Goal: Download file/media: Obtain a digital file from the website

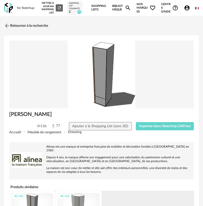
click at [3, 11] on div "for Sketchup Nouvelle shopping list Mettre à jour ma Shopping List Refresh icon…" at bounding box center [101, 8] width 203 height 16
click at [8, 9] on img at bounding box center [8, 8] width 9 height 10
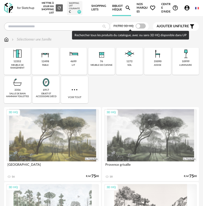
click at [142, 25] on span at bounding box center [141, 25] width 10 height 5
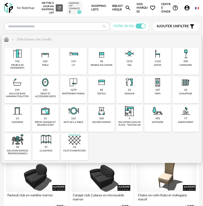
click at [77, 85] on img at bounding box center [73, 82] width 12 height 12
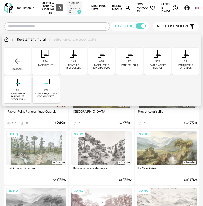
click at [74, 70] on div "143 peinture biosourcée" at bounding box center [73, 61] width 26 height 27
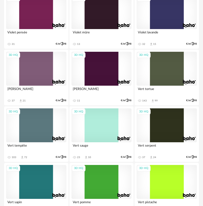
scroll to position [76, 0]
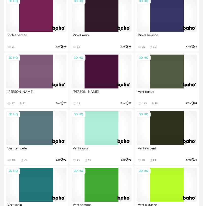
click at [36, 69] on div "3D HQ" at bounding box center [36, 72] width 60 height 34
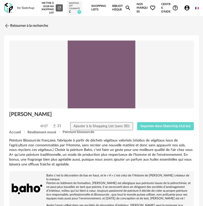
click at [152, 132] on div "Accueil Revêtement mural Peinture biosourcée" at bounding box center [101, 132] width 185 height 4
click at [152, 128] on button "Importer dans SketchUp (4,6 ko)" at bounding box center [165, 126] width 57 height 8
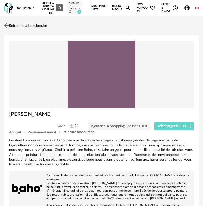
click at [8, 25] on img at bounding box center [6, 25] width 7 height 7
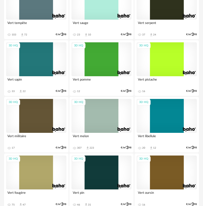
scroll to position [203, 0]
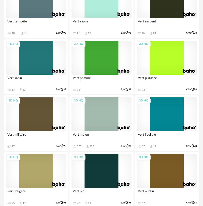
click at [103, 112] on div "3D HQ" at bounding box center [102, 114] width 60 height 34
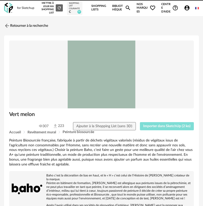
click at [151, 128] on span "Importer dans SketchUp (2 ko)" at bounding box center [166, 126] width 47 height 4
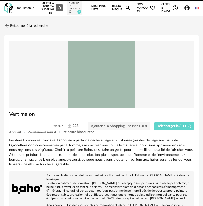
click at [6, 6] on img at bounding box center [8, 8] width 9 height 10
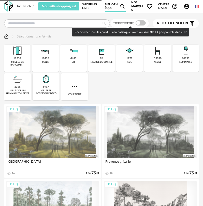
click at [139, 25] on span at bounding box center [141, 22] width 10 height 5
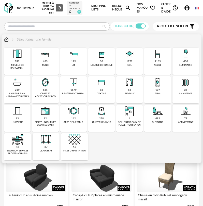
click at [50, 82] on img at bounding box center [45, 82] width 12 height 12
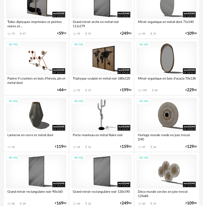
scroll to position [713, 0]
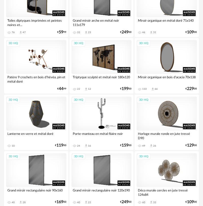
click at [44, 18] on div "Toiles diptyques imprimées et peintes noires et..." at bounding box center [36, 22] width 60 height 10
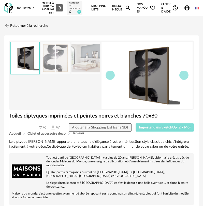
click at [158, 123] on div "Toiles diptyques imprimées et peintes noires et blanches 70x80 76 47 Ajouter à …" at bounding box center [102, 121] width 190 height 19
click at [150, 128] on span "Importer dans SketchUp (2,7 Mo)" at bounding box center [165, 128] width 52 height 4
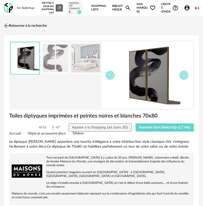
click at [33, 24] on link "Retourner à la recherche" at bounding box center [25, 25] width 44 height 11
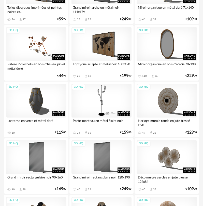
scroll to position [739, 0]
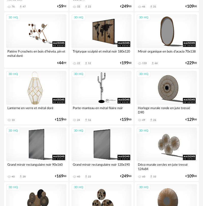
click at [36, 79] on div "3D HQ" at bounding box center [36, 88] width 60 height 34
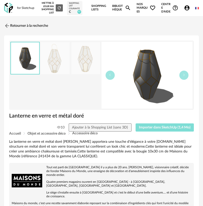
click at [147, 128] on span "Importer dans SketchUp (1,4 Mo)" at bounding box center [165, 128] width 52 height 4
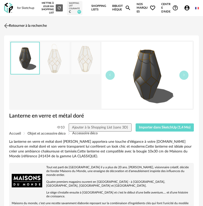
click at [11, 21] on link "Retourner à la recherche" at bounding box center [25, 25] width 44 height 11
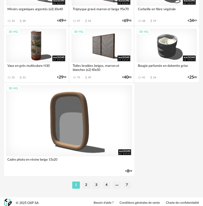
scroll to position [1858, 0]
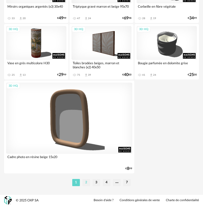
click at [87, 184] on li "2" at bounding box center [87, 182] width 8 height 7
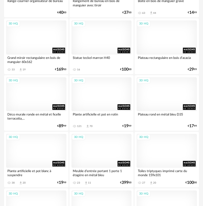
scroll to position [891, 0]
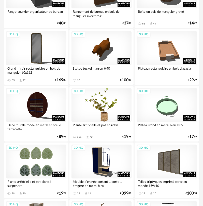
click at [110, 99] on div "3D HQ" at bounding box center [102, 105] width 60 height 34
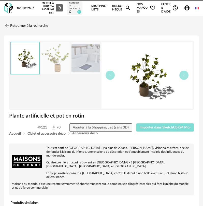
click at [172, 127] on span "Importer dans SketchUp (24 Mo)" at bounding box center [165, 128] width 51 height 4
click at [137, 123] on button "Importer dans SketchUp (24 Mo)" at bounding box center [166, 127] width 58 height 8
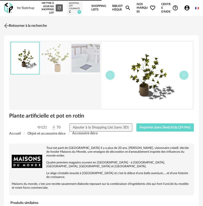
click at [12, 26] on link "Retourner à la recherche" at bounding box center [25, 25] width 44 height 11
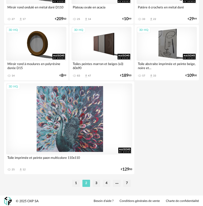
scroll to position [1858, 0]
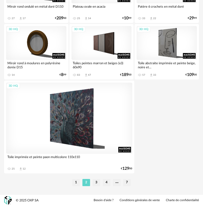
click at [99, 180] on li "3" at bounding box center [97, 182] width 8 height 7
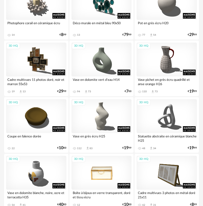
scroll to position [280, 0]
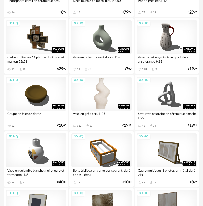
click at [114, 97] on div "3D HQ" at bounding box center [102, 94] width 60 height 34
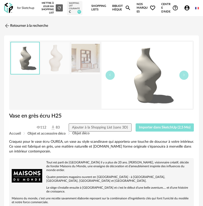
click at [144, 126] on span "Importer dans SketchUp (2,5 Mo)" at bounding box center [165, 128] width 52 height 4
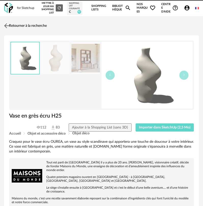
click at [9, 26] on img at bounding box center [6, 25] width 7 height 7
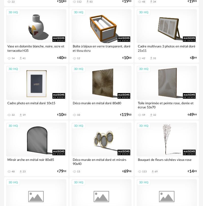
scroll to position [407, 0]
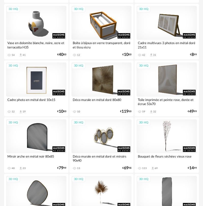
click at [28, 73] on div "3D HQ" at bounding box center [36, 79] width 60 height 34
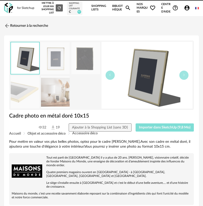
click at [148, 127] on span "Importer dans SketchUp (9,8 Mo)" at bounding box center [165, 128] width 52 height 4
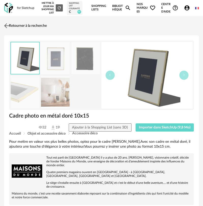
click at [17, 22] on link "Retourner à la recherche" at bounding box center [25, 25] width 44 height 11
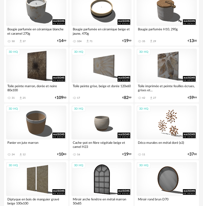
scroll to position [866, 0]
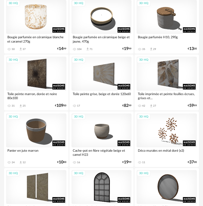
click at [37, 21] on div "3D HQ" at bounding box center [36, 17] width 60 height 34
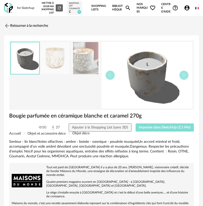
click at [157, 123] on button "Importer dans SketchUp (2,1 Mo)" at bounding box center [165, 127] width 59 height 8
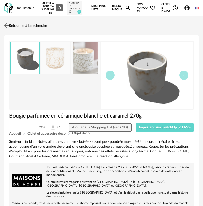
click at [12, 23] on link "Retourner à la recherche" at bounding box center [25, 25] width 44 height 11
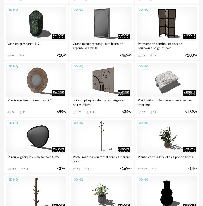
scroll to position [1757, 0]
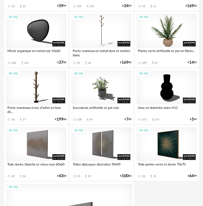
click at [167, 34] on div "3D HQ" at bounding box center [167, 31] width 60 height 34
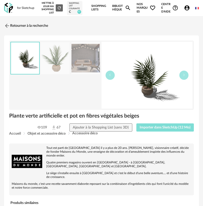
drag, startPoint x: 155, startPoint y: 129, endPoint x: 32, endPoint y: 117, distance: 123.6
click at [154, 129] on span "Importer dans SketchUp (12 Mo)" at bounding box center [165, 128] width 51 height 4
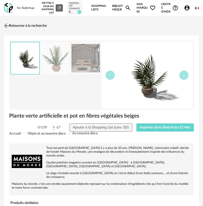
click at [9, 24] on img at bounding box center [6, 25] width 7 height 7
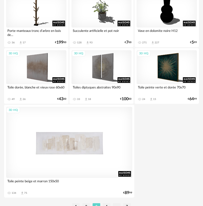
scroll to position [1833, 0]
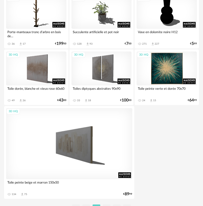
click at [166, 74] on div "3D HQ" at bounding box center [167, 68] width 60 height 34
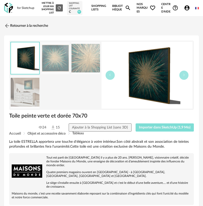
click at [168, 129] on span "Importer dans SketchUp (1,9 Mo)" at bounding box center [165, 128] width 52 height 4
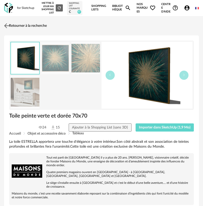
click at [16, 26] on link "Retourner à la recherche" at bounding box center [25, 25] width 44 height 11
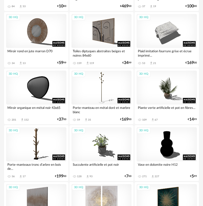
scroll to position [1782, 0]
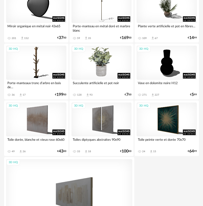
click at [101, 78] on div "3D HQ" at bounding box center [102, 63] width 60 height 34
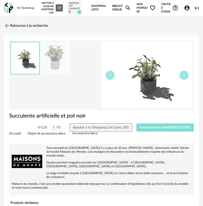
click at [163, 129] on span "Importer dans SketchUp (13 Mo)" at bounding box center [165, 128] width 51 height 4
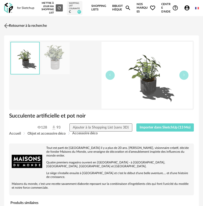
click at [10, 27] on img at bounding box center [6, 25] width 7 height 7
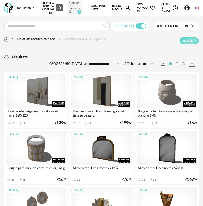
click at [6, 39] on img at bounding box center [6, 39] width 5 height 5
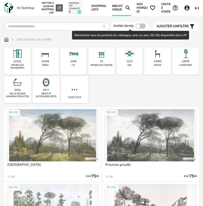
click at [138, 28] on span at bounding box center [141, 25] width 10 height 5
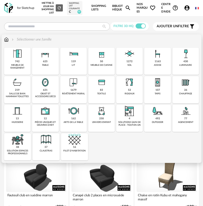
click at [161, 88] on img at bounding box center [158, 82] width 12 height 12
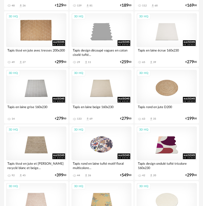
scroll to position [178, 0]
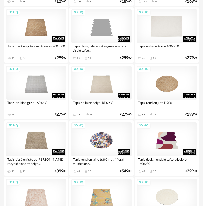
click at [164, 37] on div "3D HQ" at bounding box center [167, 26] width 60 height 34
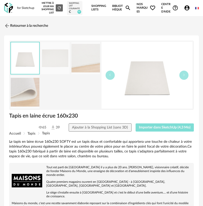
click at [151, 127] on span "Importer dans SketchUp (4,3 Mo)" at bounding box center [165, 128] width 52 height 4
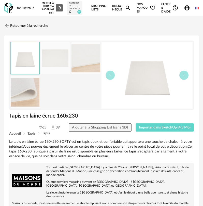
click at [8, 4] on img at bounding box center [8, 8] width 9 height 10
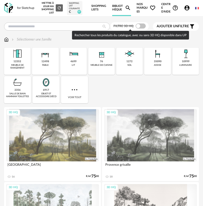
click at [138, 25] on span at bounding box center [141, 25] width 10 height 5
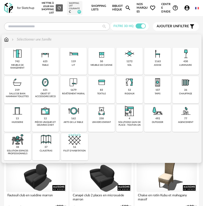
click at [182, 59] on img at bounding box center [186, 54] width 12 height 12
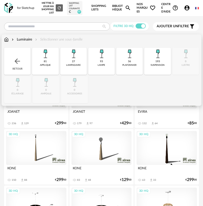
click at [155, 59] on img at bounding box center [158, 54] width 12 height 12
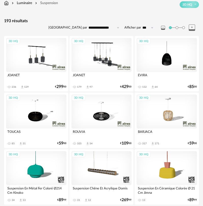
scroll to position [51, 0]
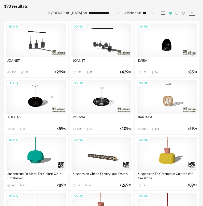
click at [43, 96] on div "3D HQ" at bounding box center [36, 97] width 60 height 34
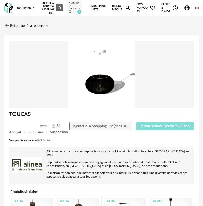
click at [159, 126] on span "Importer dans SketchUp (42 Mo)" at bounding box center [165, 126] width 51 height 4
click at [7, 27] on img at bounding box center [6, 25] width 7 height 7
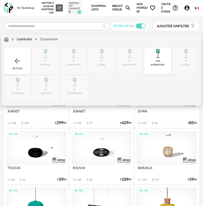
click at [154, 62] on div "193 suspension" at bounding box center [157, 60] width 26 height 27
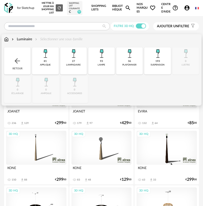
click at [130, 60] on div "36" at bounding box center [129, 61] width 3 height 3
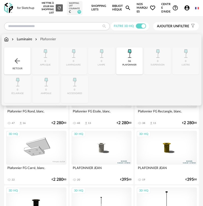
click at [130, 60] on div "36" at bounding box center [129, 61] width 3 height 3
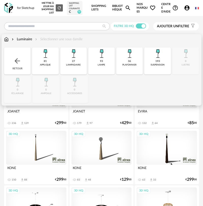
click at [147, 60] on div "193 suspension" at bounding box center [157, 60] width 26 height 27
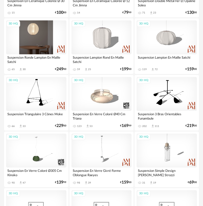
scroll to position [280, 0]
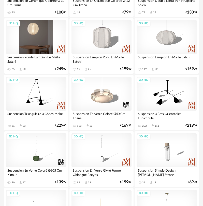
click at [48, 51] on div "3D HQ" at bounding box center [36, 37] width 60 height 34
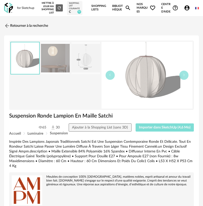
click at [143, 127] on span "Importer dans SketchUp (4,6 Mo)" at bounding box center [165, 128] width 52 height 4
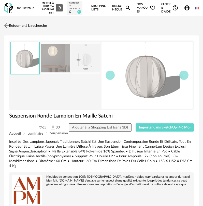
click at [6, 27] on img at bounding box center [6, 25] width 7 height 7
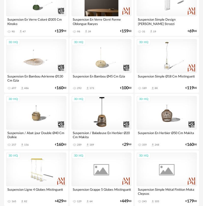
scroll to position [433, 0]
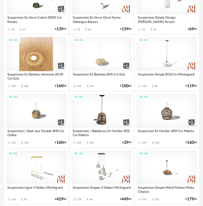
click at [34, 62] on div "3D HQ" at bounding box center [36, 54] width 60 height 34
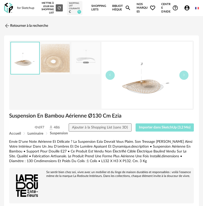
click at [167, 129] on span "Importer dans SketchUp (3,2 Mo)" at bounding box center [165, 128] width 52 height 4
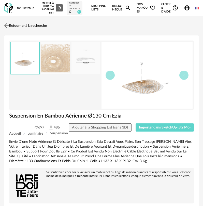
click at [10, 25] on img at bounding box center [6, 25] width 7 height 7
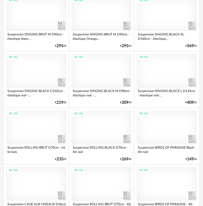
scroll to position [1604, 0]
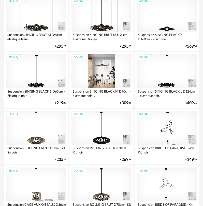
click at [108, 76] on div "3D HQ" at bounding box center [102, 71] width 60 height 34
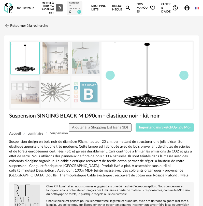
click at [156, 125] on button "Importer dans SketchUp (2,8 Mo)" at bounding box center [165, 127] width 59 height 8
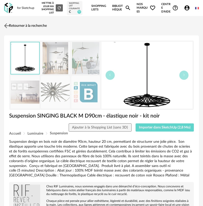
click at [24, 24] on link "Retourner à la recherche" at bounding box center [25, 25] width 44 height 11
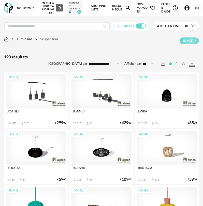
click at [10, 8] on img at bounding box center [8, 8] width 9 height 10
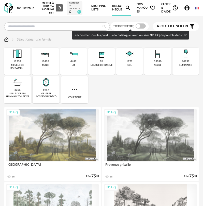
click at [140, 28] on span at bounding box center [141, 25] width 10 height 5
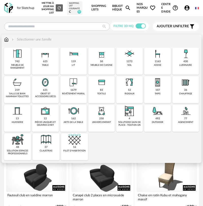
click at [50, 65] on div "625 table" at bounding box center [45, 61] width 26 height 27
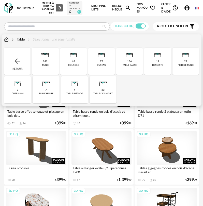
click at [95, 72] on div "77 bureau" at bounding box center [101, 61] width 26 height 27
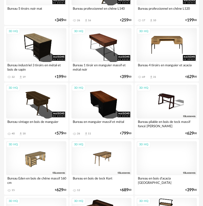
scroll to position [611, 0]
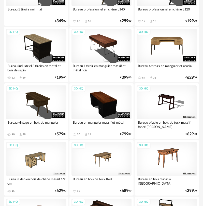
click at [172, 52] on div "3D HQ" at bounding box center [167, 46] width 60 height 34
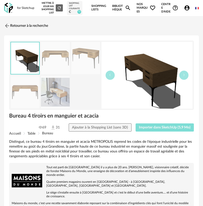
click at [160, 125] on button "Importer dans SketchUp (5,9 Mo)" at bounding box center [165, 127] width 59 height 8
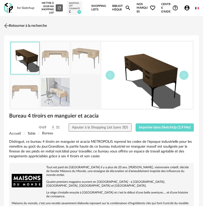
click at [10, 24] on img at bounding box center [6, 25] width 7 height 7
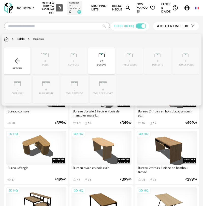
click at [14, 56] on div "Retour" at bounding box center [17, 60] width 26 height 27
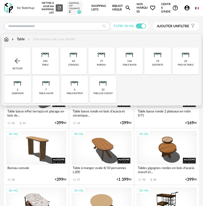
click at [15, 54] on div "Retour" at bounding box center [17, 60] width 26 height 27
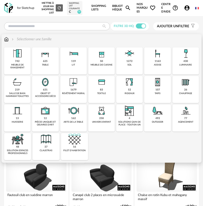
click at [155, 62] on div "1163" at bounding box center [158, 61] width 6 height 3
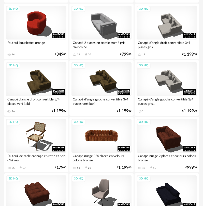
scroll to position [357, 0]
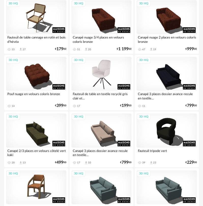
click at [102, 83] on div "3D HQ" at bounding box center [102, 74] width 60 height 34
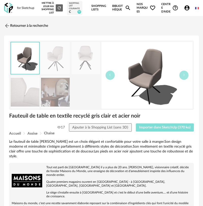
click at [145, 129] on span "Importer dans SketchUp (370 ko)" at bounding box center [164, 128] width 51 height 4
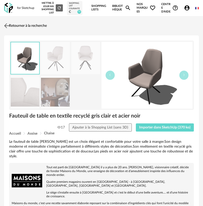
click at [14, 25] on link "Retourner à la recherche" at bounding box center [25, 25] width 44 height 11
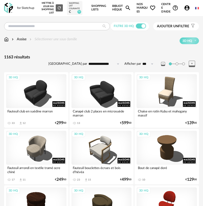
click at [10, 8] on img at bounding box center [8, 8] width 9 height 10
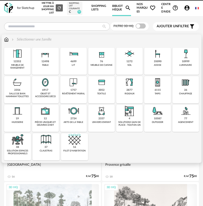
click at [184, 59] on img at bounding box center [186, 54] width 12 height 12
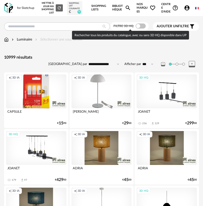
click at [141, 26] on span at bounding box center [141, 25] width 10 height 5
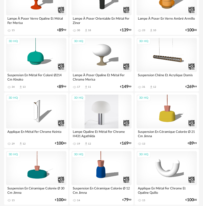
scroll to position [280, 0]
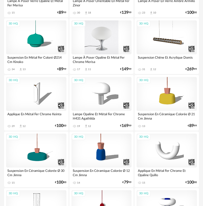
click at [106, 43] on div "3D HQ" at bounding box center [102, 37] width 60 height 34
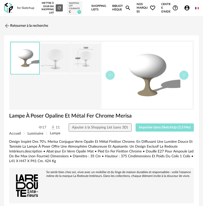
click at [160, 130] on button "Importer dans SketchUp (3,3 Mo)" at bounding box center [165, 127] width 59 height 8
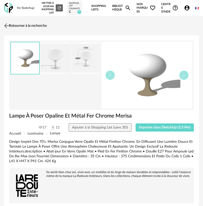
click at [26, 24] on link "Retourner à la recherche" at bounding box center [25, 25] width 44 height 11
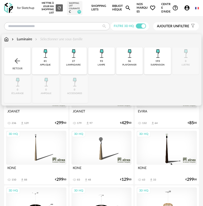
click at [23, 64] on div "Retour" at bounding box center [17, 60] width 26 height 27
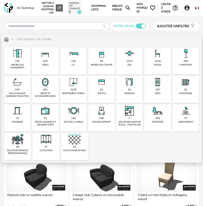
click at [38, 89] on div "631 objet et accessoire déco" at bounding box center [45, 89] width 26 height 27
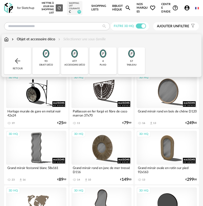
click at [133, 60] on div "57 tableau" at bounding box center [131, 60] width 27 height 27
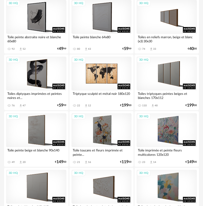
scroll to position [153, 0]
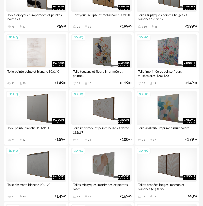
click at [37, 58] on div "3D HQ" at bounding box center [36, 51] width 60 height 34
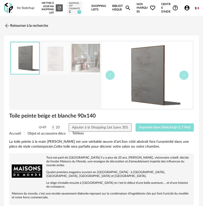
click at [147, 127] on span "Importer dans SketchUp (1,7 Mo)" at bounding box center [165, 128] width 52 height 4
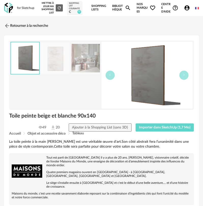
click at [9, 9] on img at bounding box center [8, 8] width 9 height 10
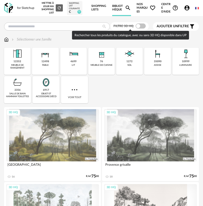
click at [140, 26] on span at bounding box center [141, 25] width 10 height 5
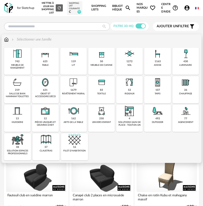
click at [71, 87] on img at bounding box center [73, 82] width 12 height 12
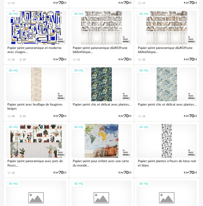
scroll to position [535, 0]
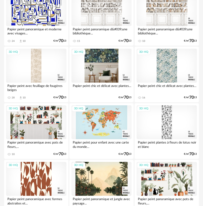
click at [102, 74] on div "3D HQ" at bounding box center [102, 66] width 60 height 34
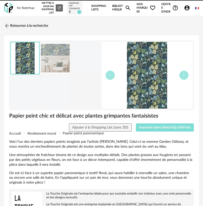
click at [148, 129] on span "Importer dans SketchUp (460 ko)" at bounding box center [164, 128] width 51 height 4
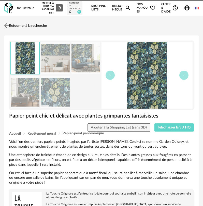
click at [14, 23] on link "Retourner à la recherche" at bounding box center [25, 25] width 44 height 11
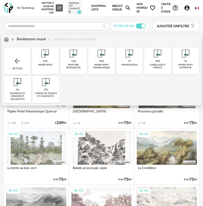
click at [10, 55] on div "Retour" at bounding box center [17, 60] width 26 height 27
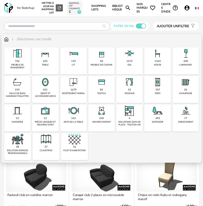
click at [19, 90] on div "219" at bounding box center [17, 89] width 5 height 3
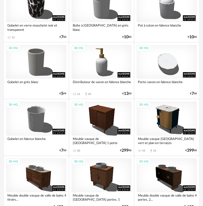
scroll to position [382, 0]
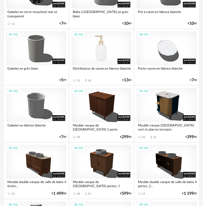
click at [88, 57] on div "3D HQ" at bounding box center [102, 48] width 60 height 34
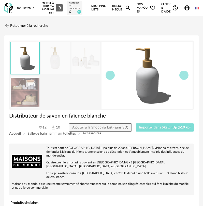
click at [147, 127] on span "Importer dans SketchUp (610 ko)" at bounding box center [164, 128] width 51 height 4
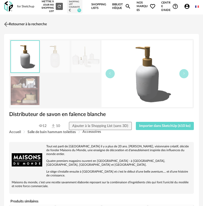
click at [10, 24] on img at bounding box center [6, 23] width 7 height 7
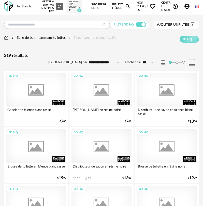
scroll to position [382, 0]
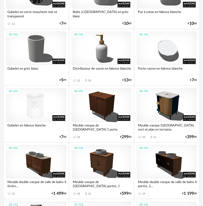
click at [31, 98] on div "3D HQ" at bounding box center [36, 105] width 60 height 34
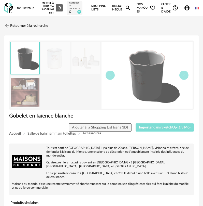
click at [140, 127] on span "Importer dans SketchUp (1,3 Mo)" at bounding box center [165, 128] width 52 height 4
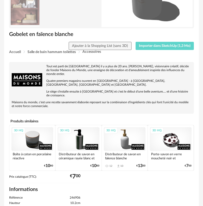
scroll to position [2, 0]
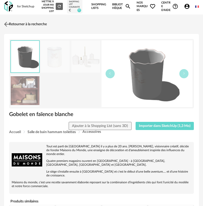
click at [5, 26] on img at bounding box center [6, 23] width 7 height 7
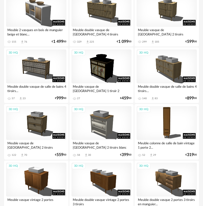
scroll to position [636, 0]
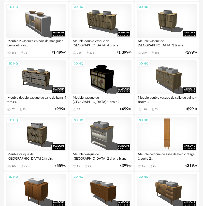
click at [164, 125] on div "3D HQ" at bounding box center [167, 134] width 60 height 34
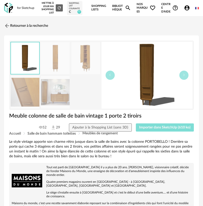
click at [161, 126] on span "Importer dans SketchUp (610 ko)" at bounding box center [164, 128] width 51 height 4
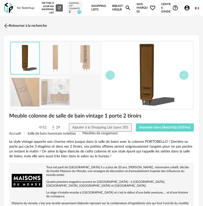
click at [12, 29] on link "Retourner à la recherche" at bounding box center [25, 25] width 44 height 11
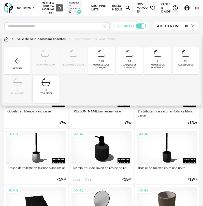
click at [25, 56] on div "Retour" at bounding box center [17, 60] width 26 height 27
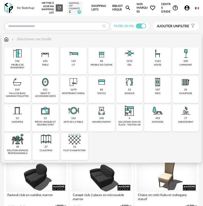
click at [47, 87] on img at bounding box center [45, 82] width 12 height 12
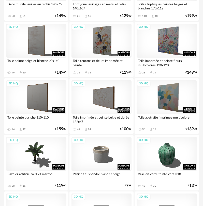
scroll to position [1070, 0]
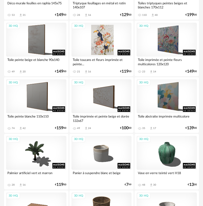
click at [97, 35] on div "3D HQ" at bounding box center [102, 40] width 60 height 34
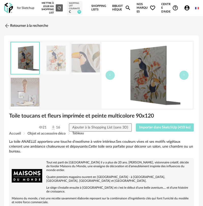
click at [148, 127] on span "Importer dans SketchUp (410 ko)" at bounding box center [164, 128] width 51 height 4
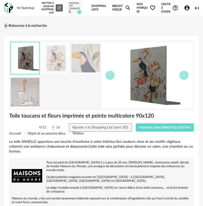
click at [10, 24] on img at bounding box center [6, 25] width 7 height 7
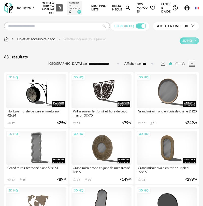
click at [7, 40] on img at bounding box center [6, 39] width 5 height 5
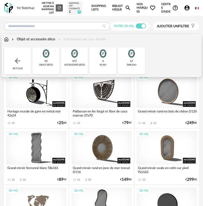
click at [23, 62] on div "Retour" at bounding box center [17, 60] width 27 height 27
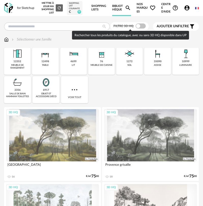
click at [142, 28] on span at bounding box center [141, 25] width 10 height 5
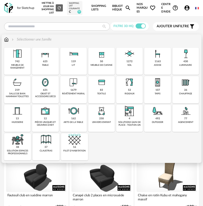
click at [163, 91] on div "107 tapis" at bounding box center [157, 89] width 26 height 27
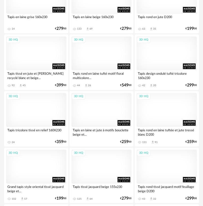
scroll to position [306, 0]
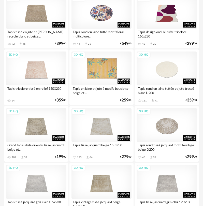
click at [105, 64] on div "3D HQ" at bounding box center [102, 68] width 60 height 34
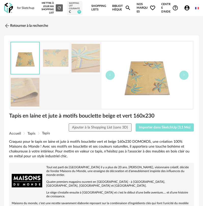
click at [176, 128] on span "Importer dans SketchUp (3,1 Mo)" at bounding box center [165, 128] width 52 height 4
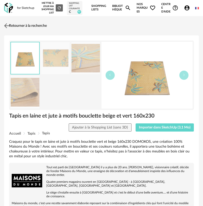
click at [10, 26] on link "Retourner à la recherche" at bounding box center [25, 25] width 44 height 11
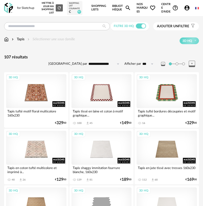
click at [9, 11] on img at bounding box center [8, 8] width 9 height 10
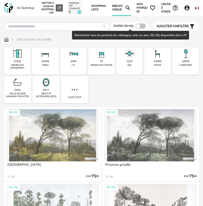
click at [142, 26] on span at bounding box center [141, 25] width 10 height 5
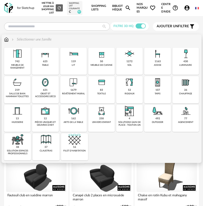
click at [84, 66] on div "119 lit" at bounding box center [73, 61] width 26 height 27
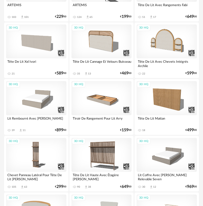
scroll to position [407, 0]
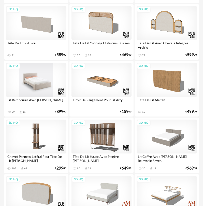
click at [42, 80] on div "3D HQ" at bounding box center [36, 80] width 60 height 34
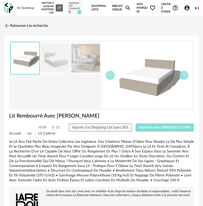
click at [151, 129] on span "Importer dans SketchUp (7,3 Mo)" at bounding box center [165, 128] width 52 height 4
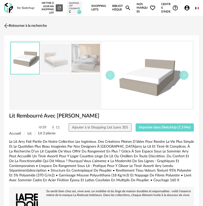
click at [13, 23] on link "Retourner à la recherche" at bounding box center [25, 25] width 44 height 11
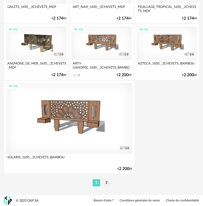
scroll to position [1858, 0]
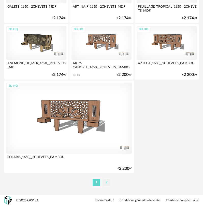
click at [109, 183] on li "2" at bounding box center [107, 182] width 8 height 7
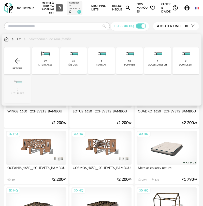
click at [23, 61] on div "Retour" at bounding box center [17, 60] width 26 height 27
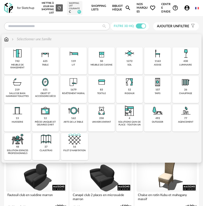
click at [49, 61] on div "625 table" at bounding box center [45, 60] width 26 height 27
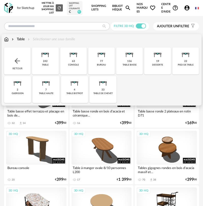
click at [93, 93] on div "33 table de chevet" at bounding box center [103, 89] width 27 height 27
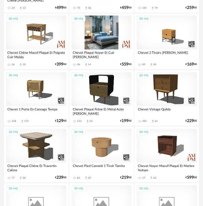
scroll to position [229, 0]
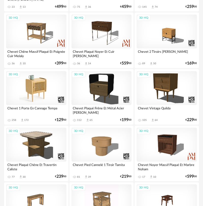
click at [29, 85] on div "3D HQ" at bounding box center [36, 88] width 60 height 34
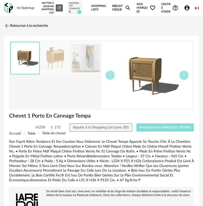
click at [155, 127] on span "Importer dans SketchUp (18 Mo)" at bounding box center [165, 128] width 51 height 4
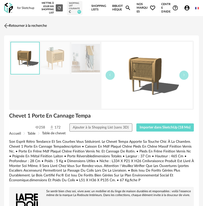
click at [24, 25] on link "Retourner à la recherche" at bounding box center [25, 25] width 44 height 11
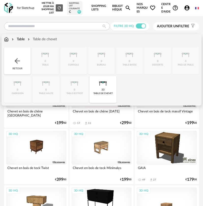
click at [14, 57] on div "Retour" at bounding box center [17, 60] width 26 height 27
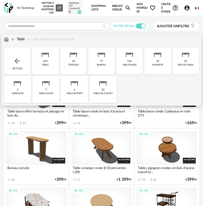
click at [19, 38] on div "Table" at bounding box center [18, 39] width 14 height 5
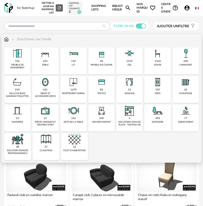
click at [21, 61] on div "742 meuble de rangement" at bounding box center [17, 60] width 26 height 27
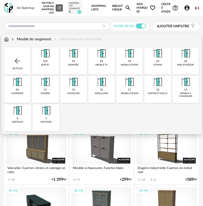
click at [19, 119] on div "6 dressing" at bounding box center [17, 117] width 27 height 27
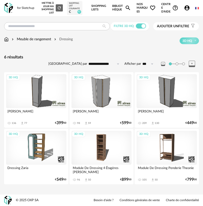
click at [169, 96] on div "3D HQ" at bounding box center [167, 91] width 60 height 34
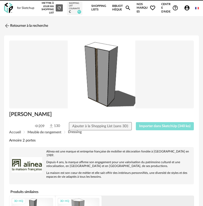
click at [156, 126] on span "Importer dans SketchUp (340 ko)" at bounding box center [164, 126] width 51 height 4
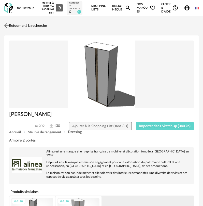
click at [10, 23] on img at bounding box center [6, 25] width 7 height 7
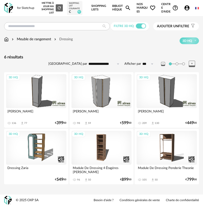
click at [43, 94] on div "3D HQ" at bounding box center [36, 91] width 60 height 34
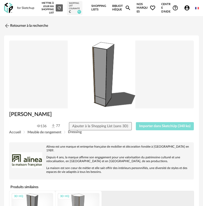
drag, startPoint x: 144, startPoint y: 126, endPoint x: 135, endPoint y: 128, distance: 9.9
click at [144, 126] on span "Importer dans SketchUp (340 ko)" at bounding box center [164, 126] width 51 height 4
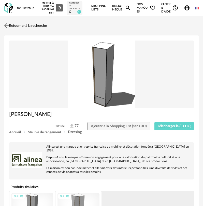
click at [5, 24] on img at bounding box center [6, 25] width 7 height 7
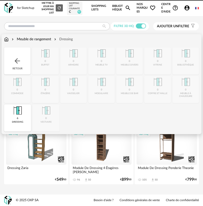
click at [17, 57] on img at bounding box center [17, 61] width 8 height 8
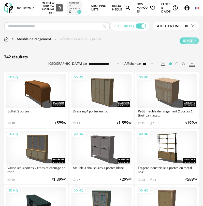
click at [5, 39] on img at bounding box center [6, 39] width 5 height 5
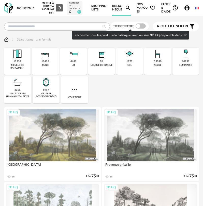
click at [142, 26] on span at bounding box center [141, 25] width 10 height 5
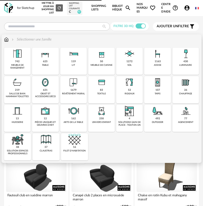
click at [179, 57] on div "430 luminaire" at bounding box center [186, 61] width 26 height 27
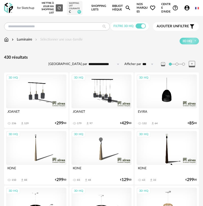
click at [99, 153] on div "3D HQ" at bounding box center [102, 148] width 60 height 34
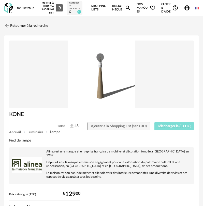
click at [175, 127] on span "Télécharger la 3D HQ" at bounding box center [174, 126] width 33 height 4
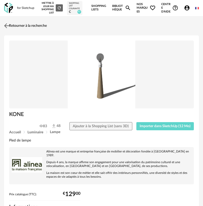
click at [12, 24] on link "Retourner à la recherche" at bounding box center [25, 25] width 44 height 11
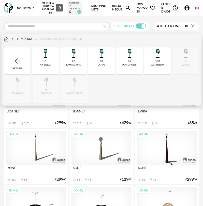
click at [26, 59] on div "Retour" at bounding box center [17, 60] width 26 height 27
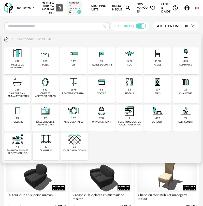
click at [44, 88] on div "631" at bounding box center [45, 89] width 5 height 3
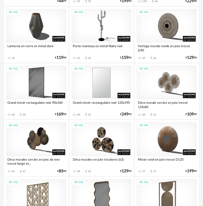
scroll to position [891, 0]
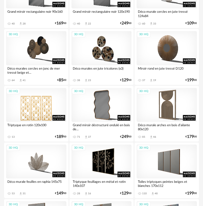
click at [39, 109] on div "3D HQ" at bounding box center [36, 105] width 60 height 34
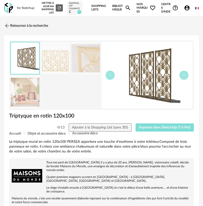
click at [155, 130] on button "Importer dans SketchUp (7,4 Mo)" at bounding box center [165, 127] width 59 height 8
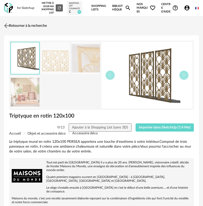
click at [10, 27] on link "Retourner à la recherche" at bounding box center [25, 25] width 44 height 11
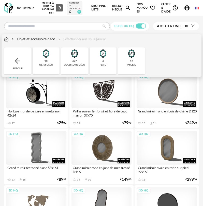
click at [6, 38] on img at bounding box center [6, 39] width 5 height 5
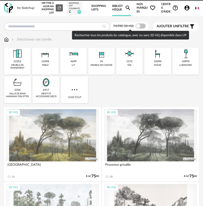
click at [141, 26] on span at bounding box center [141, 25] width 10 height 5
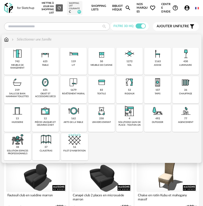
click at [131, 94] on div "rideaux" at bounding box center [130, 93] width 10 height 3
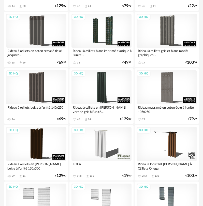
scroll to position [153, 0]
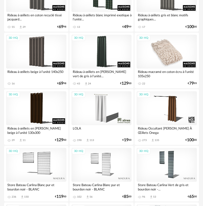
click at [177, 58] on div "3D HQ" at bounding box center [167, 52] width 60 height 34
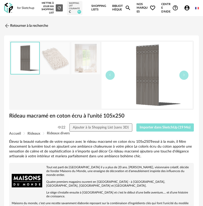
click at [169, 125] on button "Importer dans SketchUp (19 Mo)" at bounding box center [166, 127] width 58 height 8
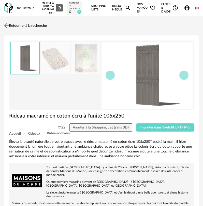
click at [17, 22] on link "Retourner à la recherche" at bounding box center [25, 25] width 44 height 11
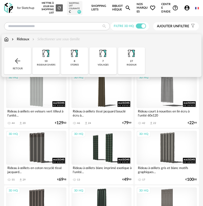
click at [21, 57] on img at bounding box center [17, 61] width 8 height 8
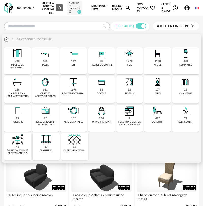
click at [155, 93] on div "tapis" at bounding box center [158, 93] width 6 height 3
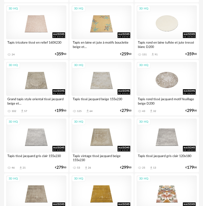
scroll to position [357, 0]
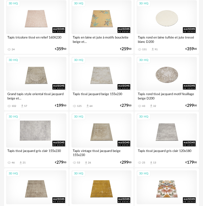
click at [34, 132] on div "3D HQ" at bounding box center [36, 130] width 60 height 34
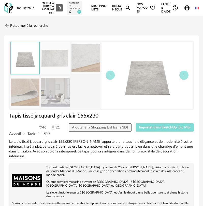
click at [149, 126] on span "Importer dans SketchUp (5,5 Mo)" at bounding box center [165, 128] width 52 height 4
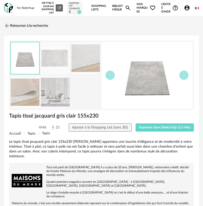
click at [9, 11] on img at bounding box center [8, 8] width 9 height 10
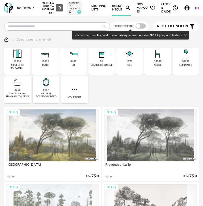
click at [143, 27] on span at bounding box center [141, 25] width 10 height 5
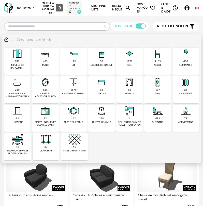
click at [73, 89] on div "1679" at bounding box center [74, 89] width 6 height 3
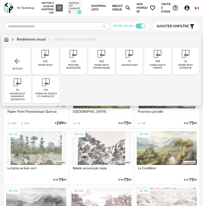
click at [16, 60] on img at bounding box center [17, 61] width 8 height 8
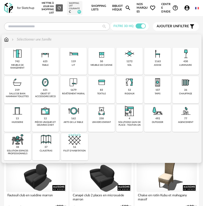
click at [69, 81] on img at bounding box center [73, 82] width 12 height 12
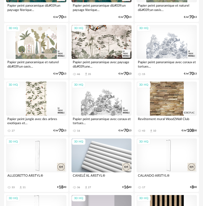
scroll to position [840, 0]
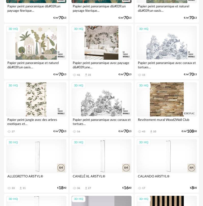
click at [96, 49] on div "3D HQ" at bounding box center [102, 43] width 60 height 34
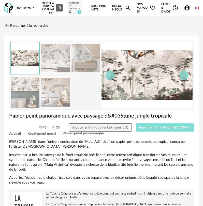
click at [160, 127] on span "Importer dans SketchUp (290 ko)" at bounding box center [164, 128] width 51 height 4
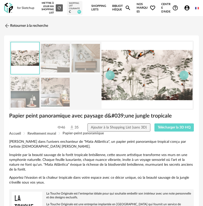
click at [10, 9] on img at bounding box center [8, 8] width 9 height 10
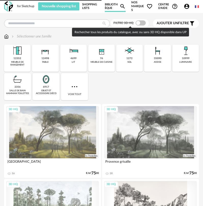
click at [139, 22] on span at bounding box center [141, 22] width 10 height 5
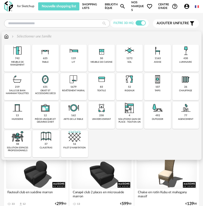
click at [74, 58] on div "119" at bounding box center [73, 58] width 5 height 3
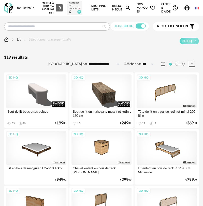
click at [7, 9] on img at bounding box center [8, 8] width 9 height 10
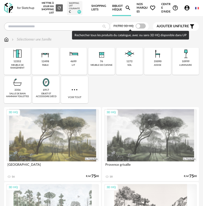
click at [143, 28] on span at bounding box center [141, 25] width 10 height 5
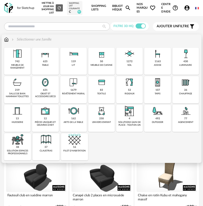
click at [50, 63] on div "625 table" at bounding box center [45, 61] width 26 height 27
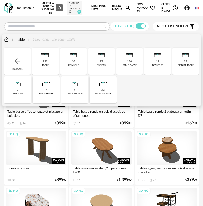
click at [105, 66] on div "bureau" at bounding box center [101, 65] width 9 height 3
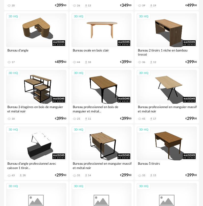
scroll to position [127, 0]
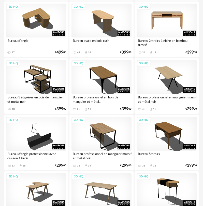
click at [160, 35] on div "3D HQ" at bounding box center [167, 21] width 60 height 34
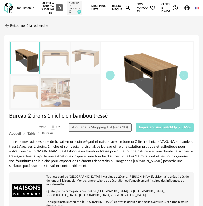
click at [144, 128] on span "Importer dans SketchUp (7,5 Mo)" at bounding box center [165, 128] width 52 height 4
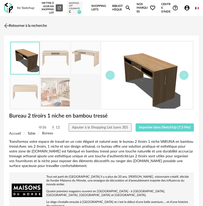
click at [17, 27] on link "Retourner à la recherche" at bounding box center [25, 25] width 44 height 11
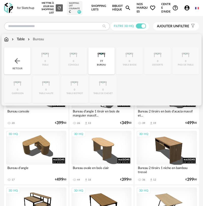
click at [21, 56] on div "Retour" at bounding box center [17, 60] width 26 height 27
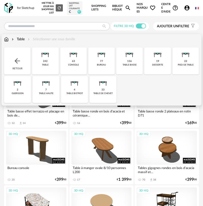
click at [21, 56] on div "Retour" at bounding box center [17, 60] width 26 height 27
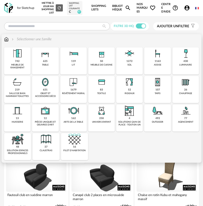
click at [157, 61] on div "1163" at bounding box center [158, 61] width 6 height 3
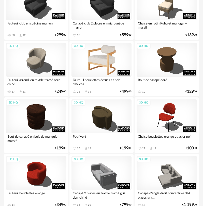
scroll to position [102, 0]
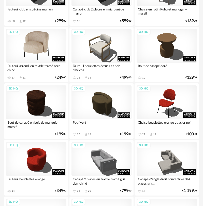
click at [40, 58] on div "3D HQ" at bounding box center [36, 46] width 60 height 34
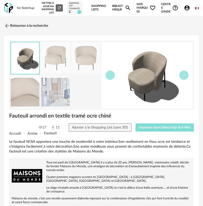
click at [162, 125] on button "Importer dans SketchUp (8,4 Mo)" at bounding box center [165, 127] width 59 height 8
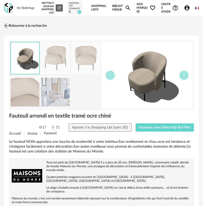
click at [21, 25] on link "Retourner à la recherche" at bounding box center [25, 25] width 44 height 11
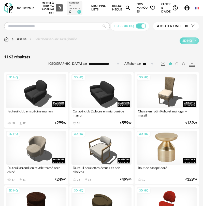
click at [148, 137] on div "3D HQ" at bounding box center [167, 148] width 60 height 34
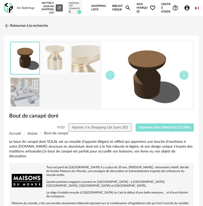
click at [164, 129] on span "Importer dans SketchUp (2,1 Mo)" at bounding box center [165, 128] width 52 height 4
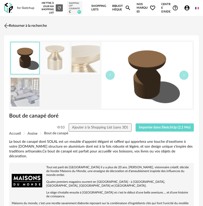
click at [12, 25] on link "Retourner à la recherche" at bounding box center [25, 25] width 44 height 11
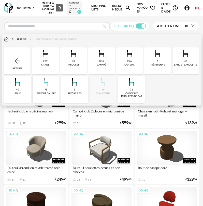
click at [15, 62] on img at bounding box center [17, 61] width 8 height 8
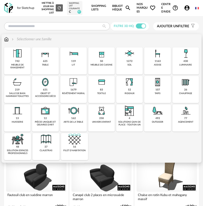
click at [189, 60] on div "430 luminaire" at bounding box center [186, 60] width 26 height 27
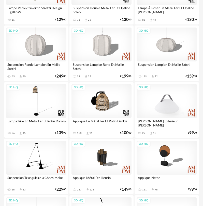
scroll to position [535, 0]
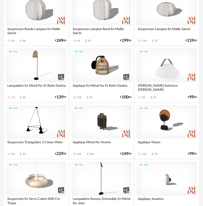
click at [170, 66] on div "3D HQ" at bounding box center [167, 65] width 60 height 34
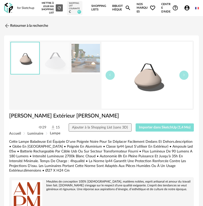
click at [153, 129] on span "Importer dans SketchUp (1,4 Mo)" at bounding box center [165, 128] width 52 height 4
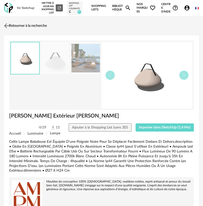
click at [11, 24] on link "Retourner à la recherche" at bounding box center [25, 25] width 44 height 11
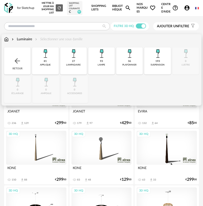
click at [6, 39] on img at bounding box center [6, 39] width 5 height 5
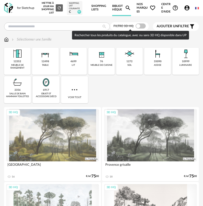
click at [141, 27] on span at bounding box center [141, 25] width 10 height 5
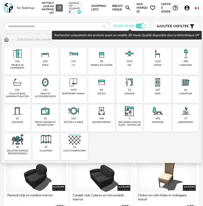
click at [137, 90] on div "52 rideaux" at bounding box center [129, 89] width 26 height 27
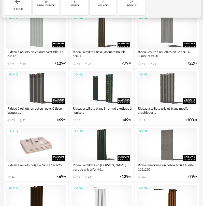
scroll to position [102, 0]
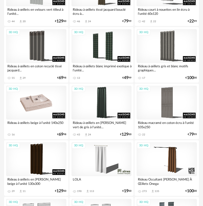
click at [26, 116] on div "3D HQ" at bounding box center [36, 103] width 60 height 34
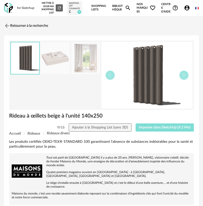
click at [153, 127] on span "Importer dans SketchUp (9,2 Mo)" at bounding box center [165, 128] width 52 height 4
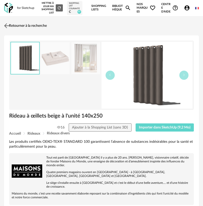
click at [17, 21] on link "Retourner à la recherche" at bounding box center [25, 25] width 44 height 11
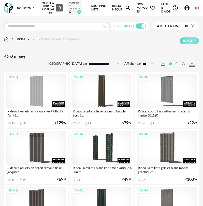
click at [9, 12] on img at bounding box center [8, 8] width 9 height 10
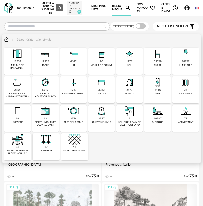
click at [48, 91] on div "6917" at bounding box center [45, 89] width 6 height 3
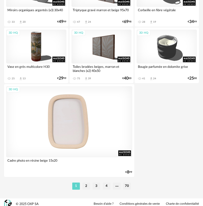
scroll to position [1859, 0]
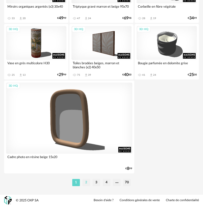
click at [85, 185] on li "2" at bounding box center [87, 182] width 8 height 7
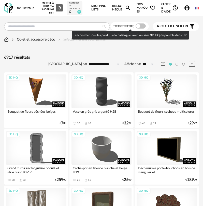
click at [138, 26] on span at bounding box center [141, 25] width 10 height 5
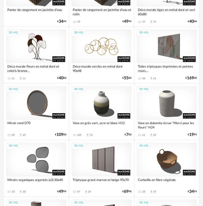
scroll to position [1706, 0]
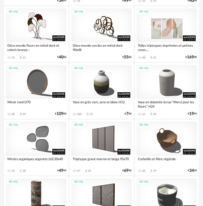
click at [159, 26] on div "3D HQ" at bounding box center [167, 25] width 60 height 34
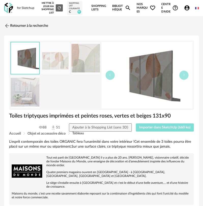
click at [167, 128] on span "Importer dans SketchUp (660 ko)" at bounding box center [164, 128] width 51 height 4
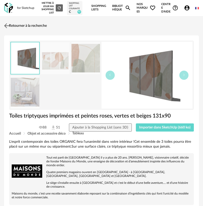
click at [21, 26] on link "Retourner à la recherche" at bounding box center [25, 25] width 44 height 11
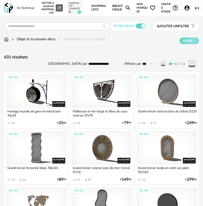
click at [5, 40] on img at bounding box center [6, 39] width 5 height 5
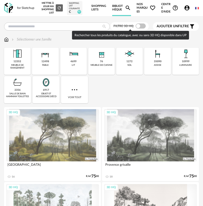
click at [139, 26] on span at bounding box center [141, 25] width 10 height 5
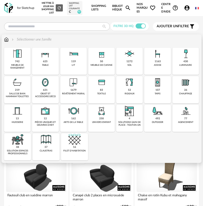
click at [181, 59] on img at bounding box center [186, 54] width 12 height 12
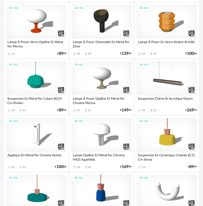
scroll to position [306, 0]
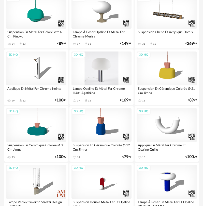
click at [87, 74] on div "3D HQ" at bounding box center [102, 68] width 60 height 34
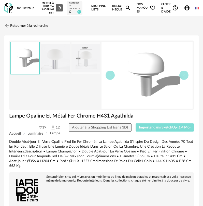
click at [169, 125] on button "Importer dans SketchUp (1,4 Mo)" at bounding box center [165, 127] width 59 height 8
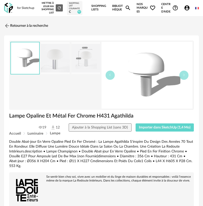
click at [7, 12] on img at bounding box center [8, 8] width 9 height 10
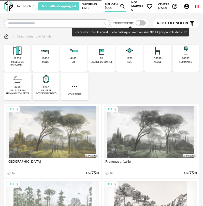
click at [141, 22] on span at bounding box center [141, 22] width 10 height 5
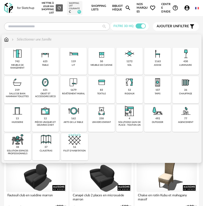
click at [76, 87] on img at bounding box center [73, 82] width 12 height 12
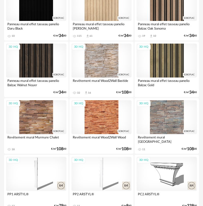
scroll to position [1222, 0]
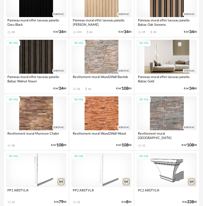
click at [171, 67] on div "3D HQ" at bounding box center [167, 57] width 60 height 34
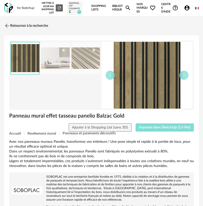
click at [155, 127] on span "Importer dans SketchUp (2,4 Mo)" at bounding box center [165, 128] width 52 height 4
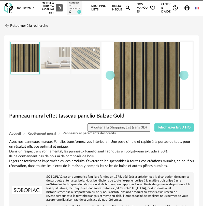
click at [14, 22] on link "Retourner à la recherche" at bounding box center [26, 25] width 44 height 11
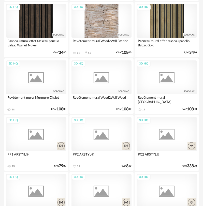
drag, startPoint x: 130, startPoint y: 48, endPoint x: 126, endPoint y: 60, distance: 12.2
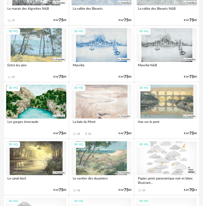
scroll to position [1615, 0]
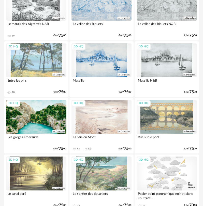
click at [169, 68] on div "3D HQ" at bounding box center [167, 60] width 60 height 34
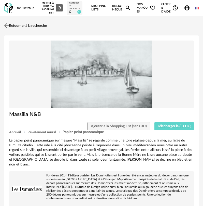
click at [35, 27] on link "Retourner à la recherche" at bounding box center [25, 25] width 44 height 11
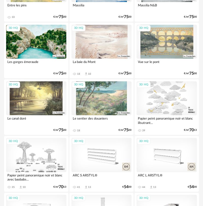
scroll to position [1689, 0]
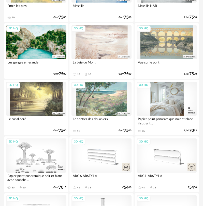
click at [162, 96] on div "3D HQ" at bounding box center [167, 99] width 60 height 34
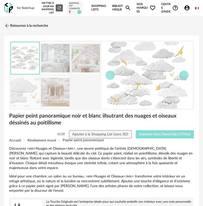
click at [162, 133] on button "Importer dans SketchUp (270 ko)" at bounding box center [165, 134] width 58 height 8
